Goal: Navigation & Orientation: Find specific page/section

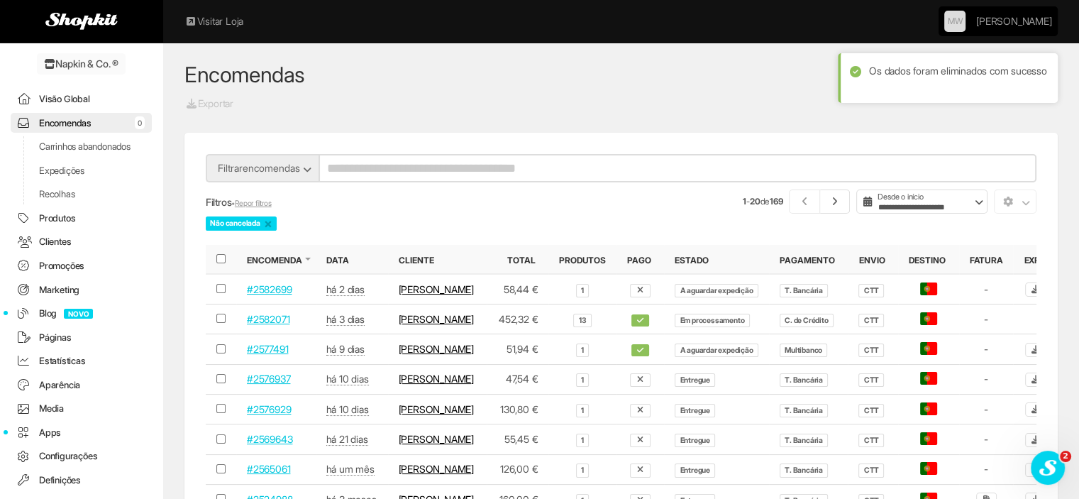
click at [80, 124] on link "Encomendas 0" at bounding box center [81, 123] width 141 height 21
click at [85, 99] on link "Visão Global" at bounding box center [81, 99] width 141 height 21
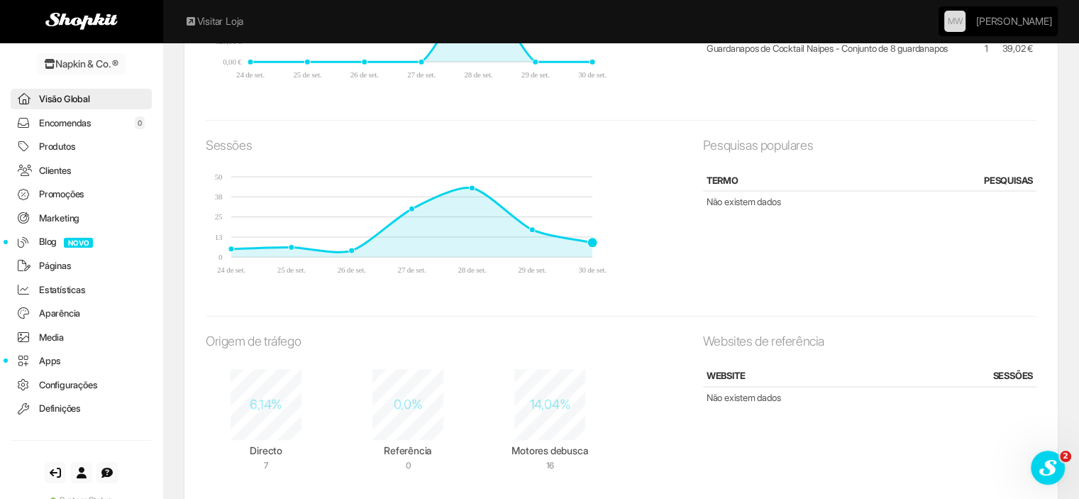
scroll to position [639, 0]
